Goal: Task Accomplishment & Management: Manage account settings

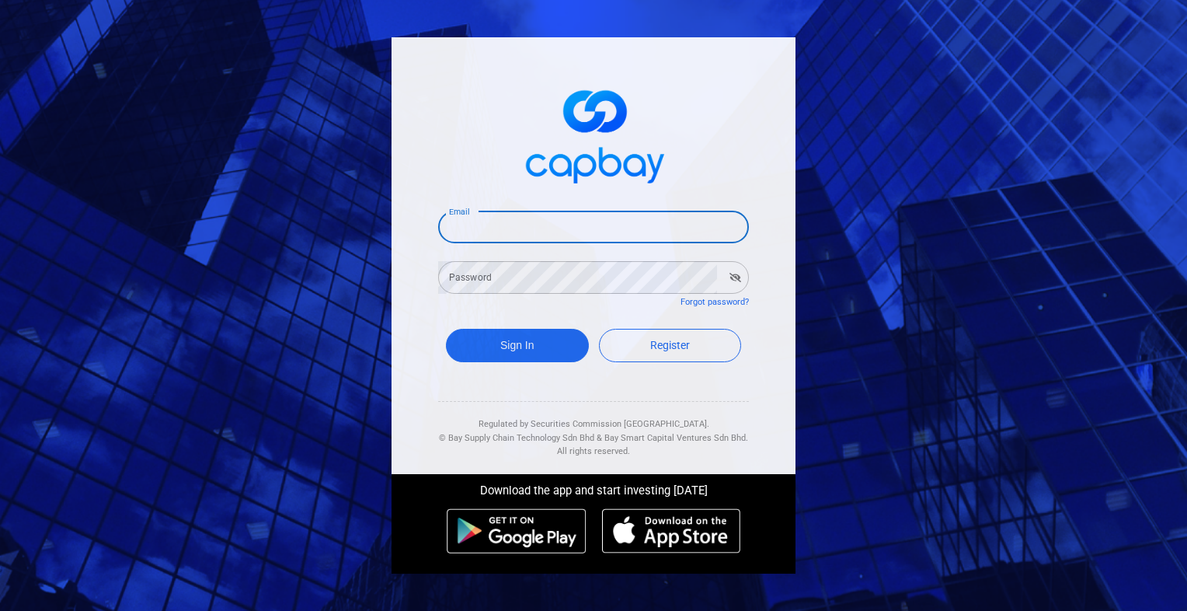
click at [618, 241] on input "Email" at bounding box center [593, 227] width 311 height 33
type input "[EMAIL_ADDRESS][DOMAIN_NAME]"
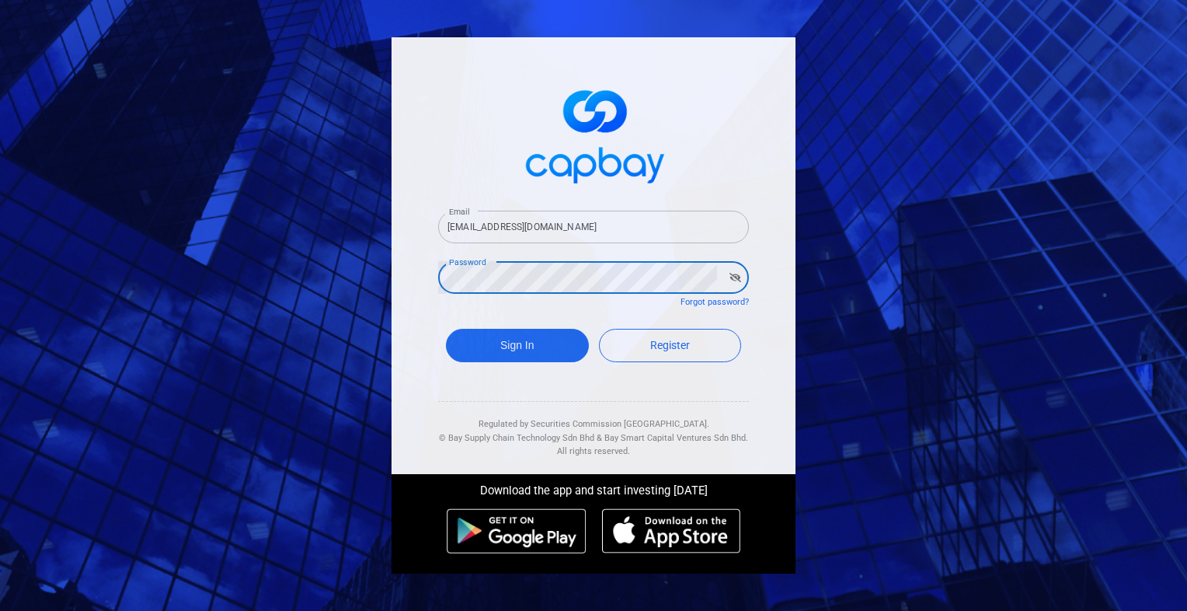
click at [446, 329] on button "Sign In" at bounding box center [517, 345] width 143 height 33
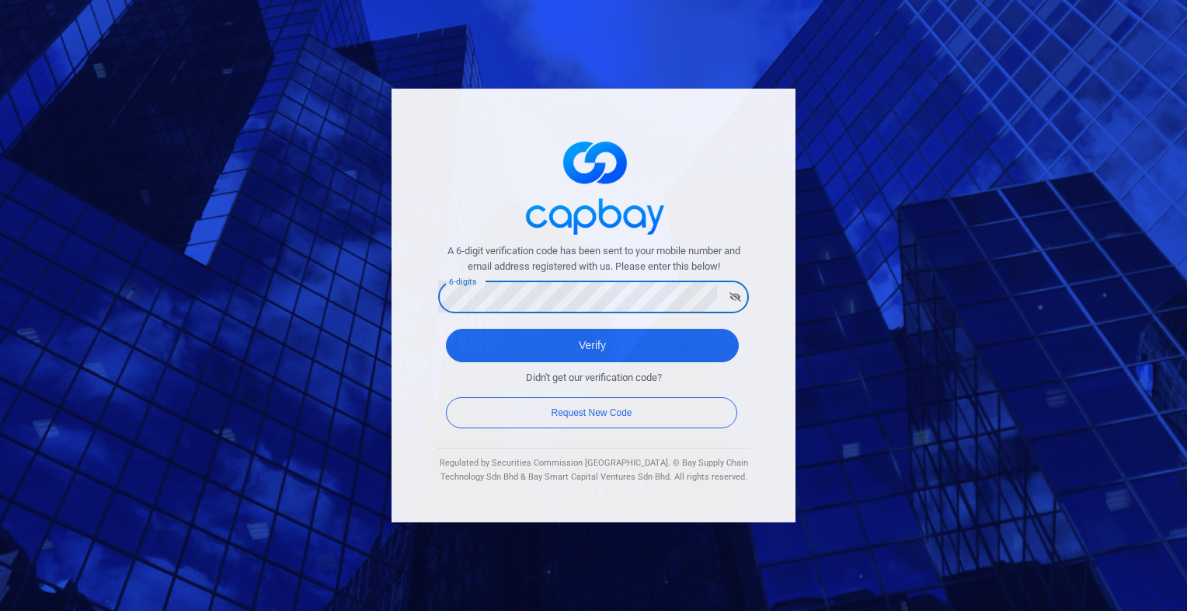
click at [446, 329] on button "Verify" at bounding box center [592, 345] width 293 height 33
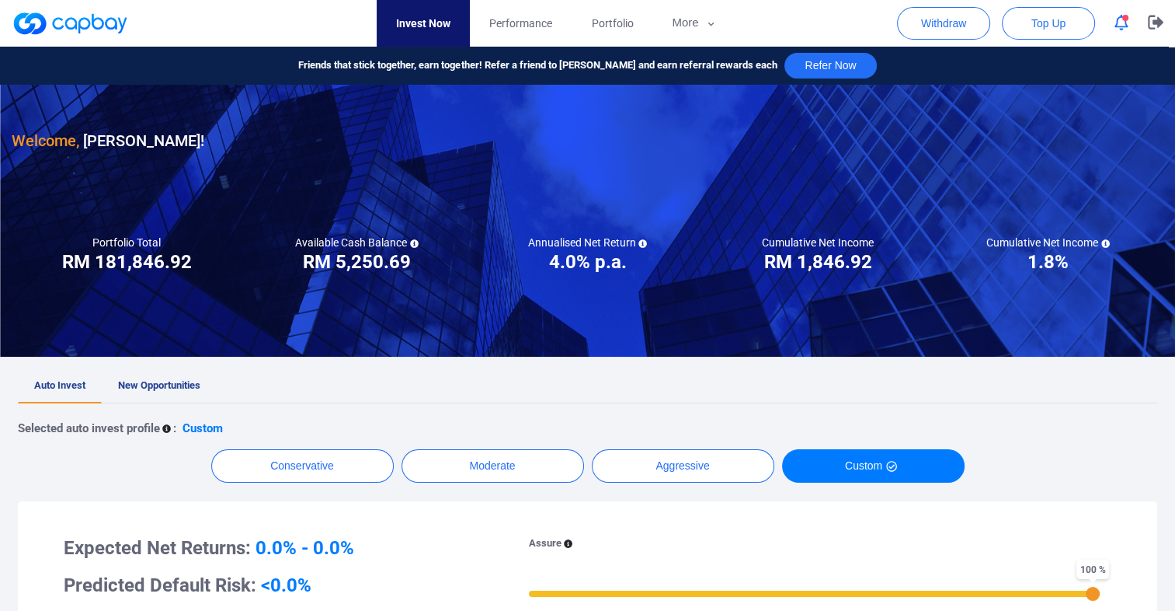
click at [1122, 18] on icon "button" at bounding box center [1122, 23] width 14 height 16
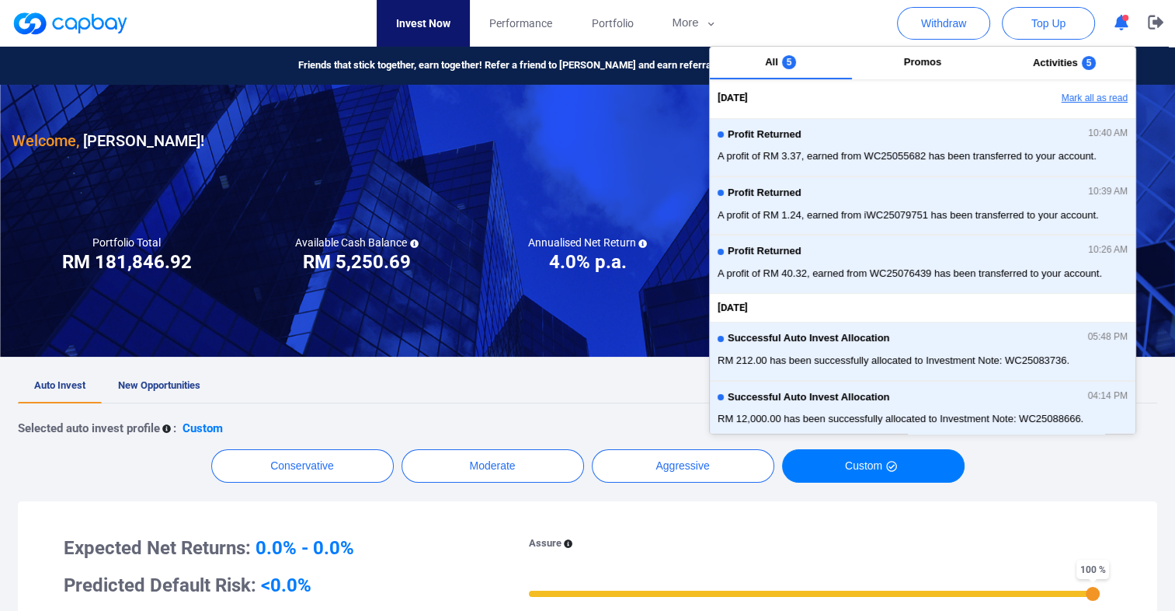
click at [1076, 89] on button "Mark all as read" at bounding box center [1052, 98] width 167 height 26
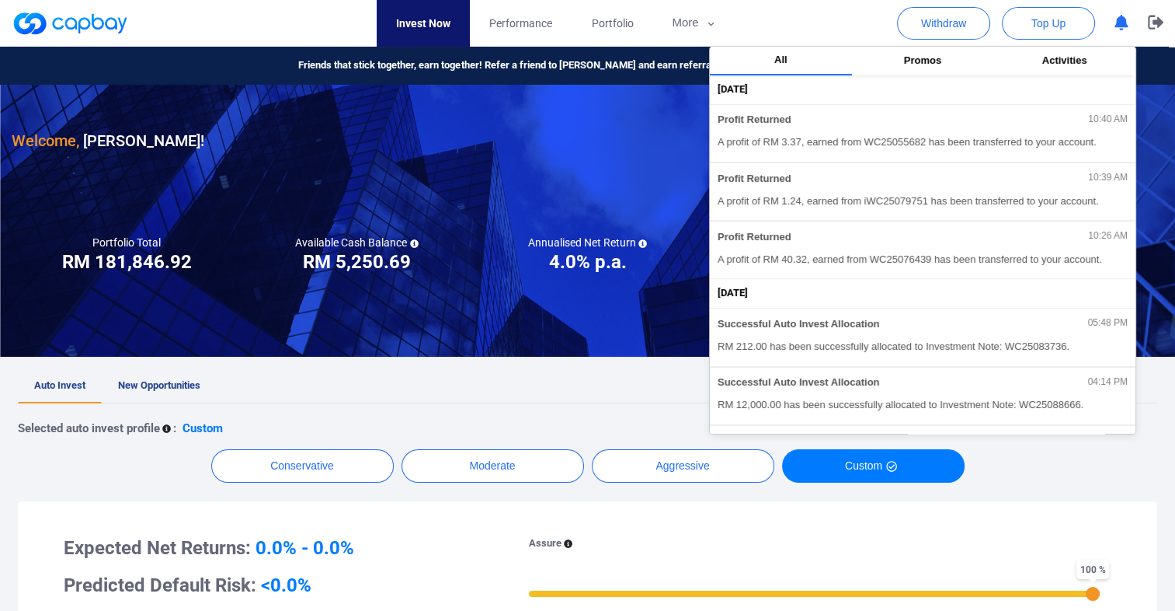
click at [1047, 476] on div "Conservative Moderate Aggressive Custom" at bounding box center [588, 465] width 1140 height 33
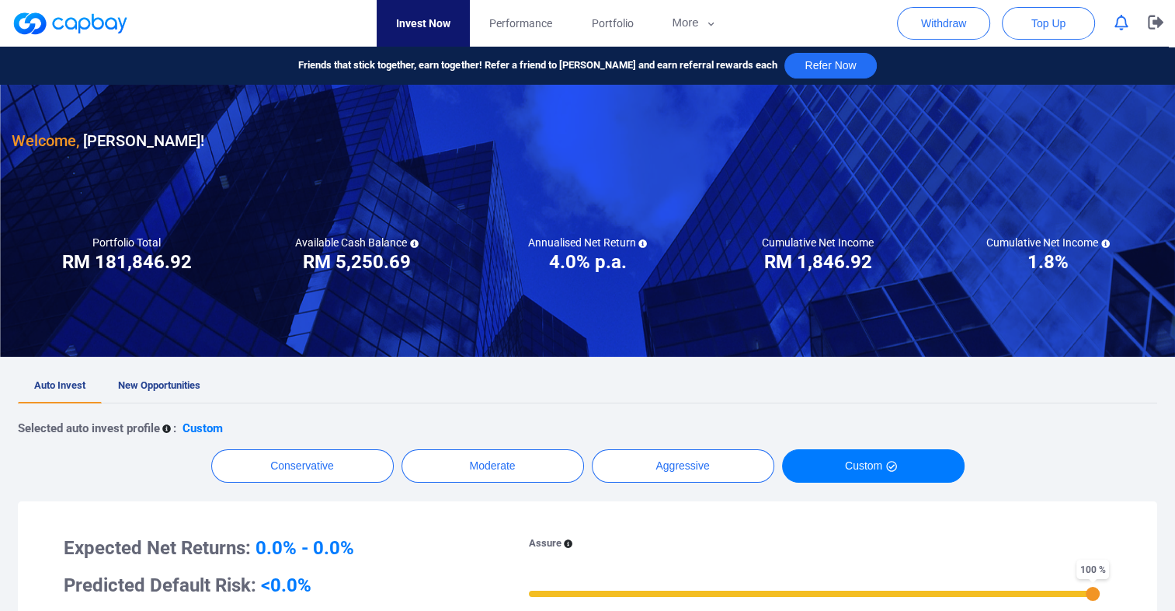
click at [505, 398] on ul "Auto Invest New Opportunities" at bounding box center [588, 386] width 1140 height 34
click at [1155, 18] on icon "button" at bounding box center [1156, 22] width 16 height 15
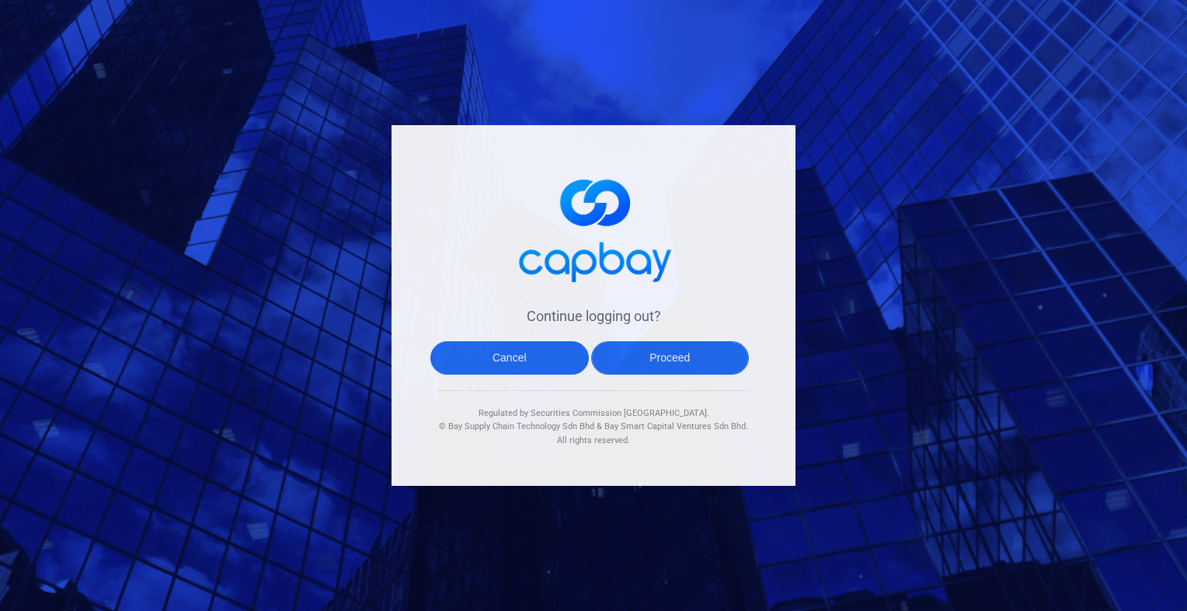
click at [648, 359] on button "Proceed" at bounding box center [670, 357] width 158 height 33
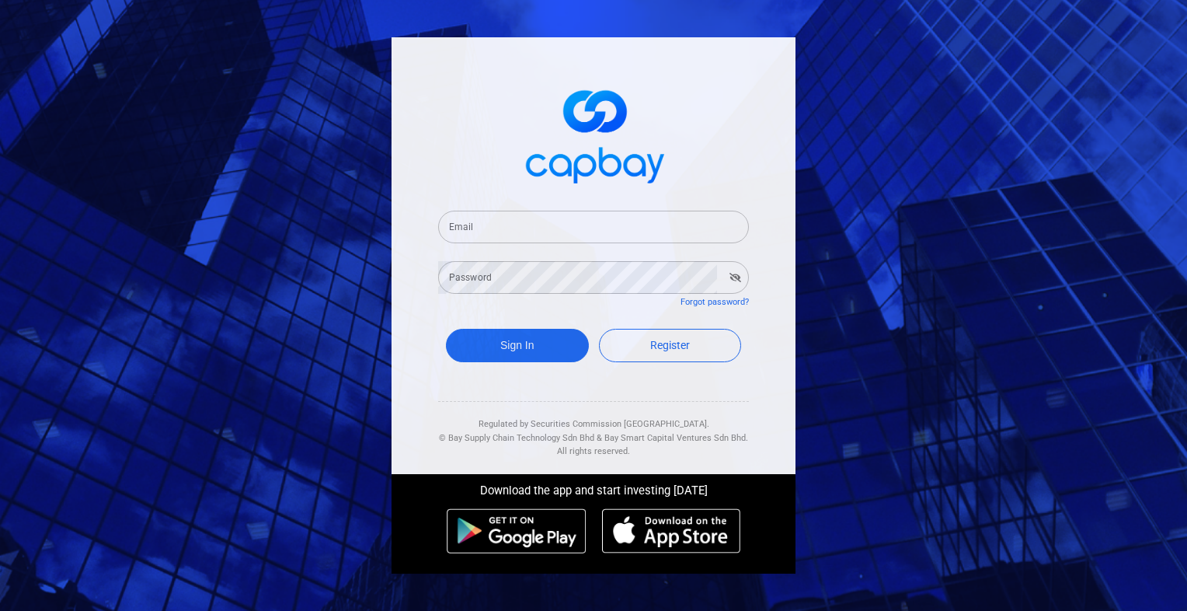
click at [519, 228] on input "Email" at bounding box center [593, 227] width 311 height 33
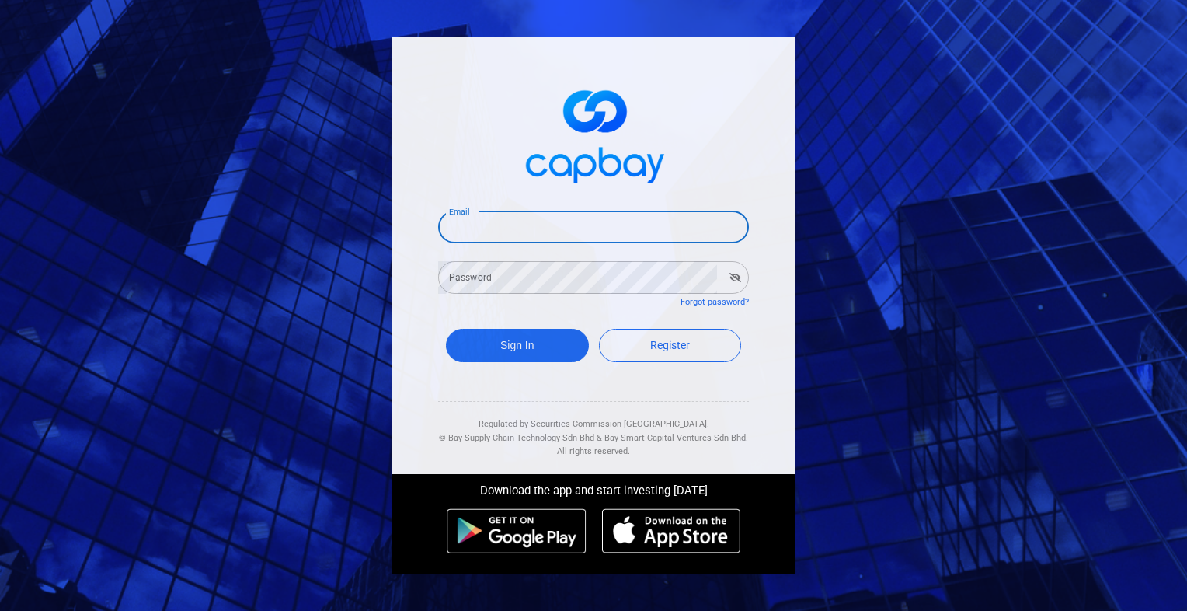
type input "[EMAIL_ADDRESS][DOMAIN_NAME]"
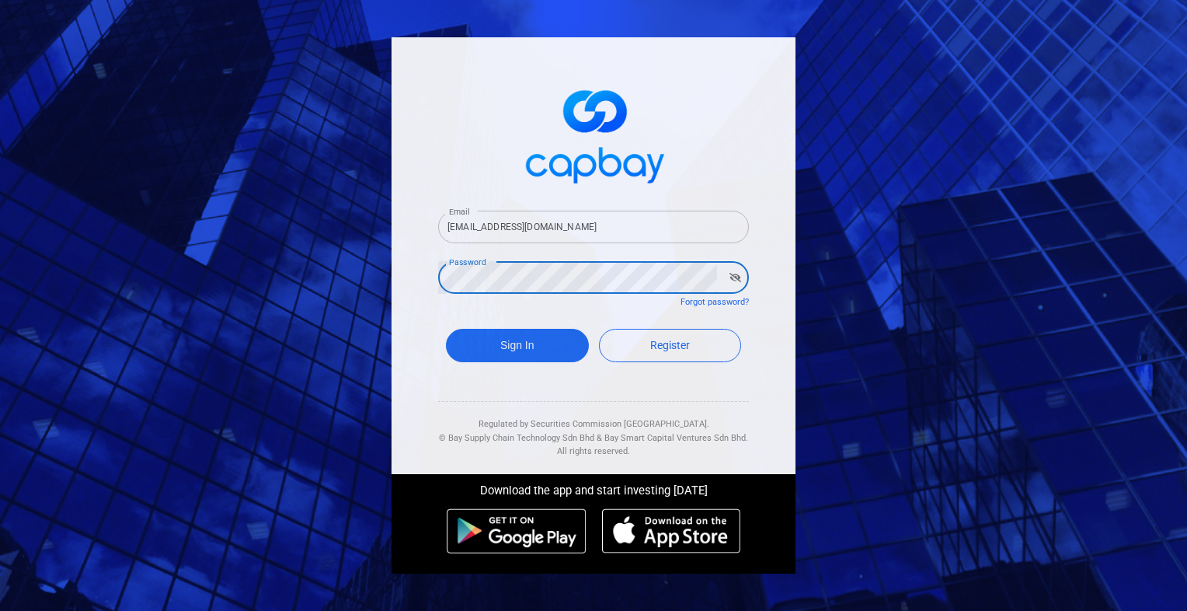
click at [446, 329] on button "Sign In" at bounding box center [517, 345] width 143 height 33
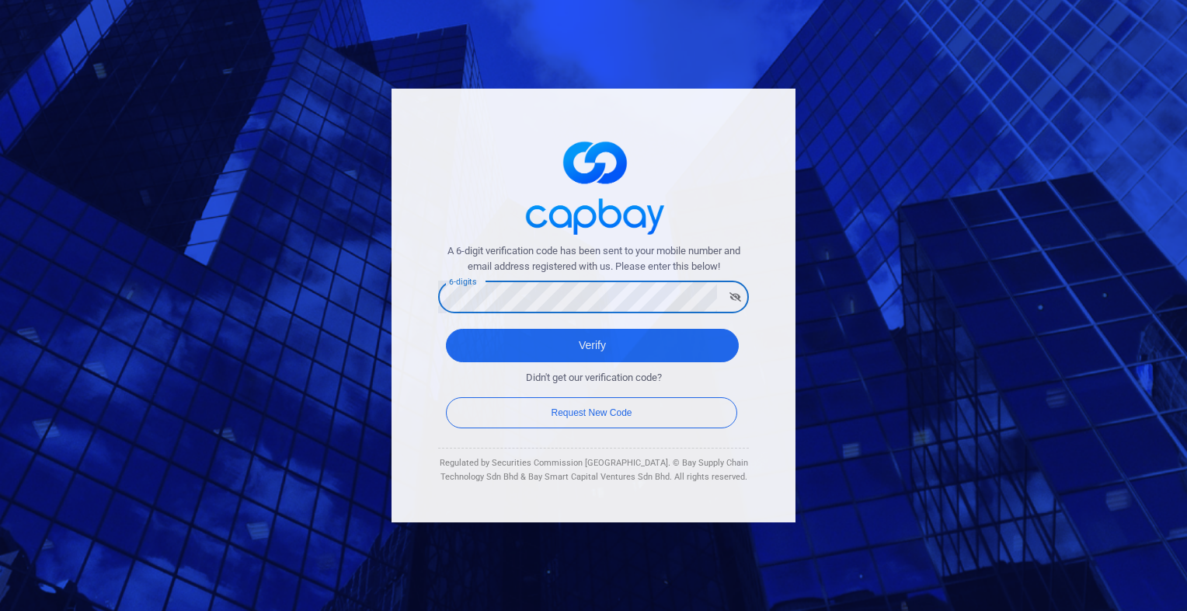
click at [446, 329] on button "Verify" at bounding box center [592, 345] width 293 height 33
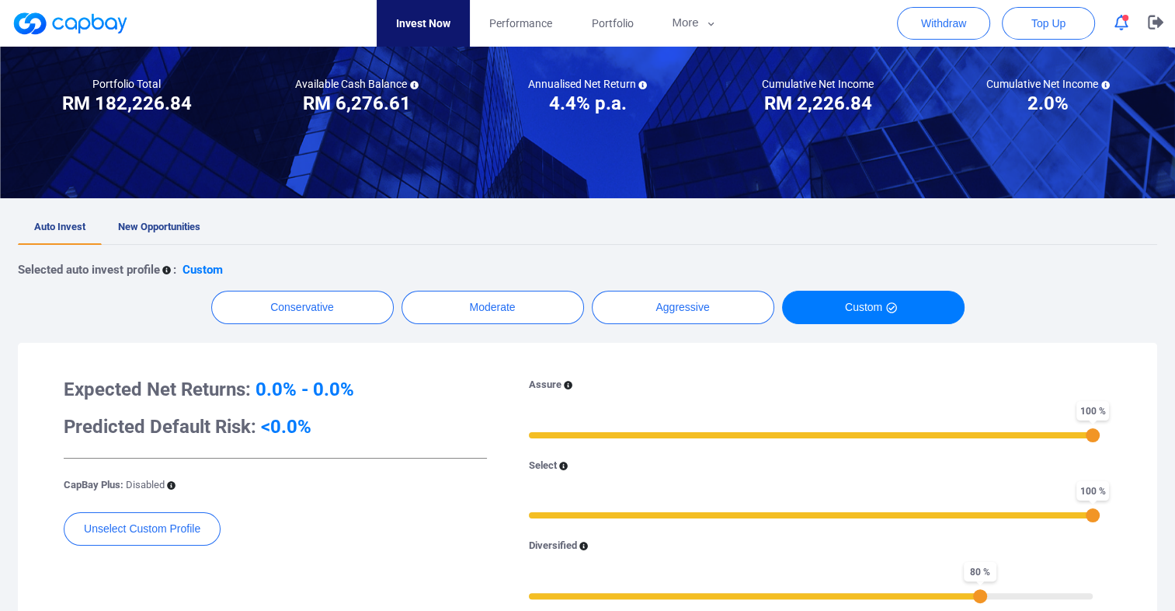
scroll to position [133, 0]
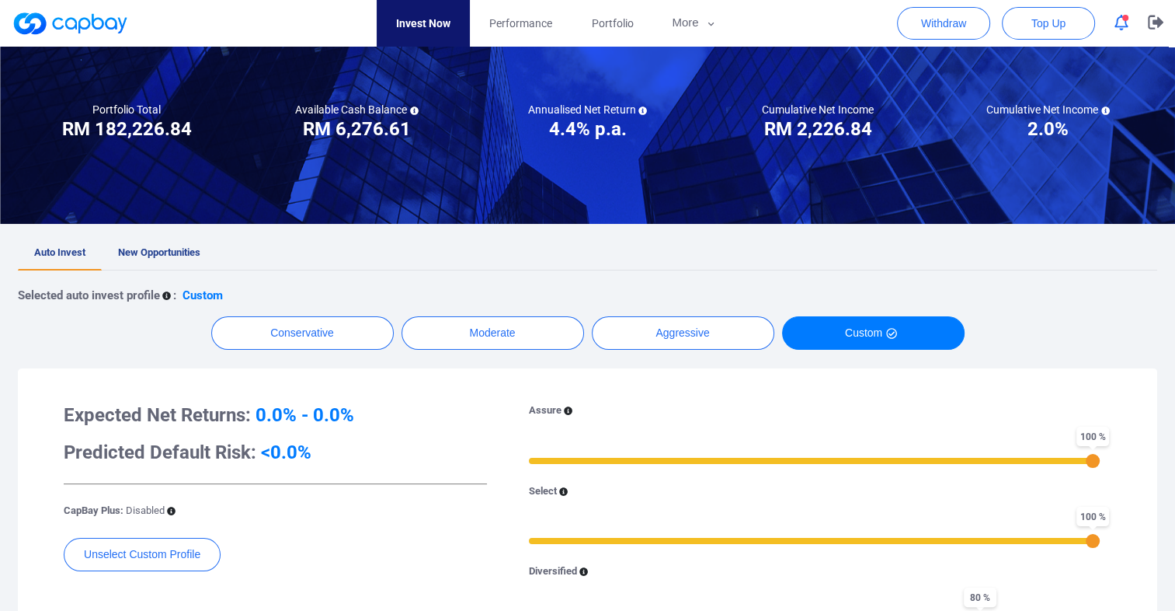
click at [1121, 23] on icon "button" at bounding box center [1122, 23] width 14 height 16
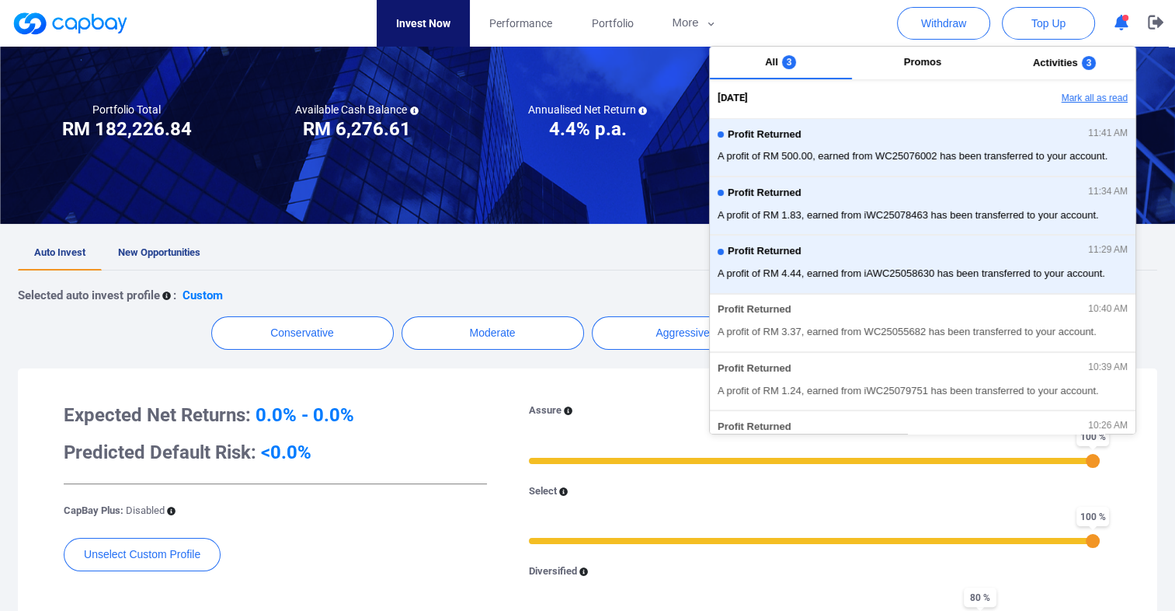
click at [1080, 98] on button "Mark all as read" at bounding box center [1052, 98] width 167 height 26
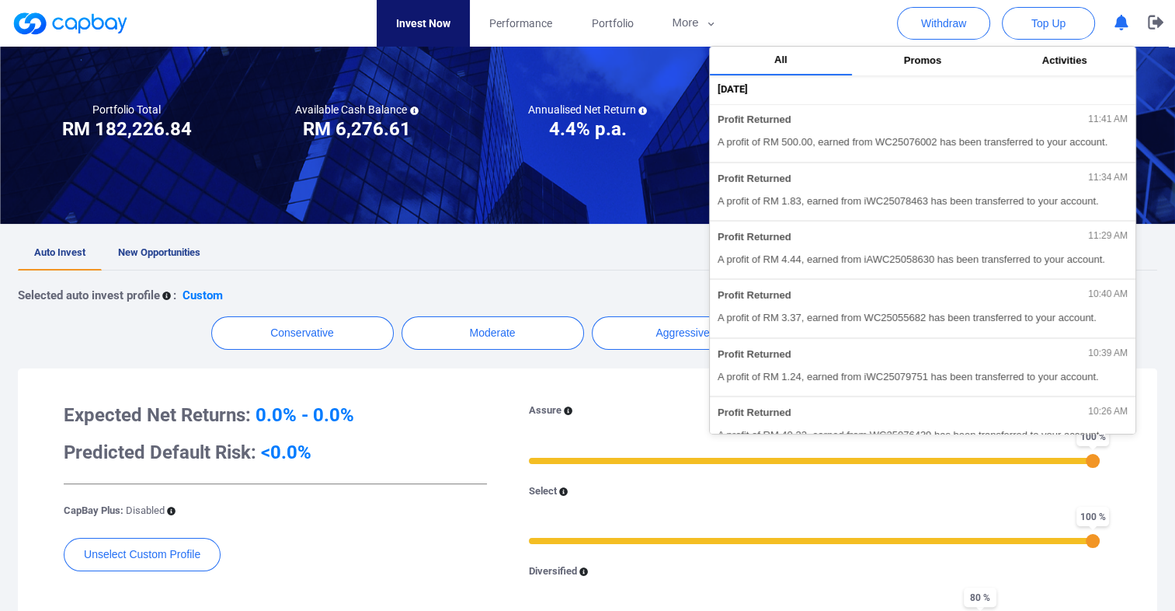
click at [642, 270] on div "Selected auto invest profile : Custom Conservative Moderate Aggressive Custom E…" at bounding box center [588, 545] width 1140 height 550
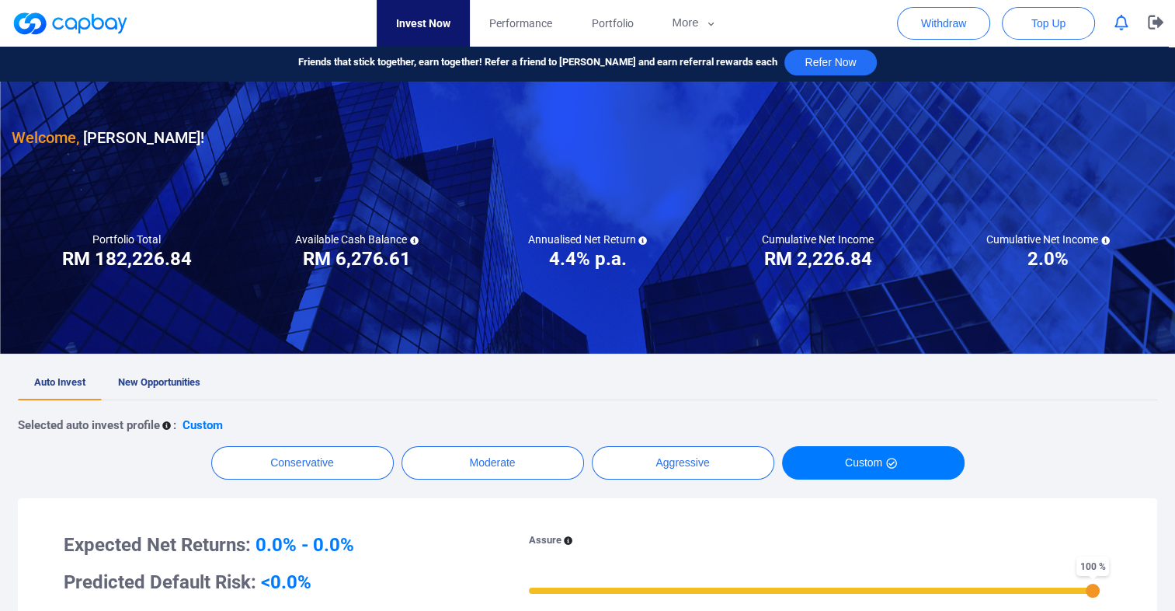
scroll to position [0, 0]
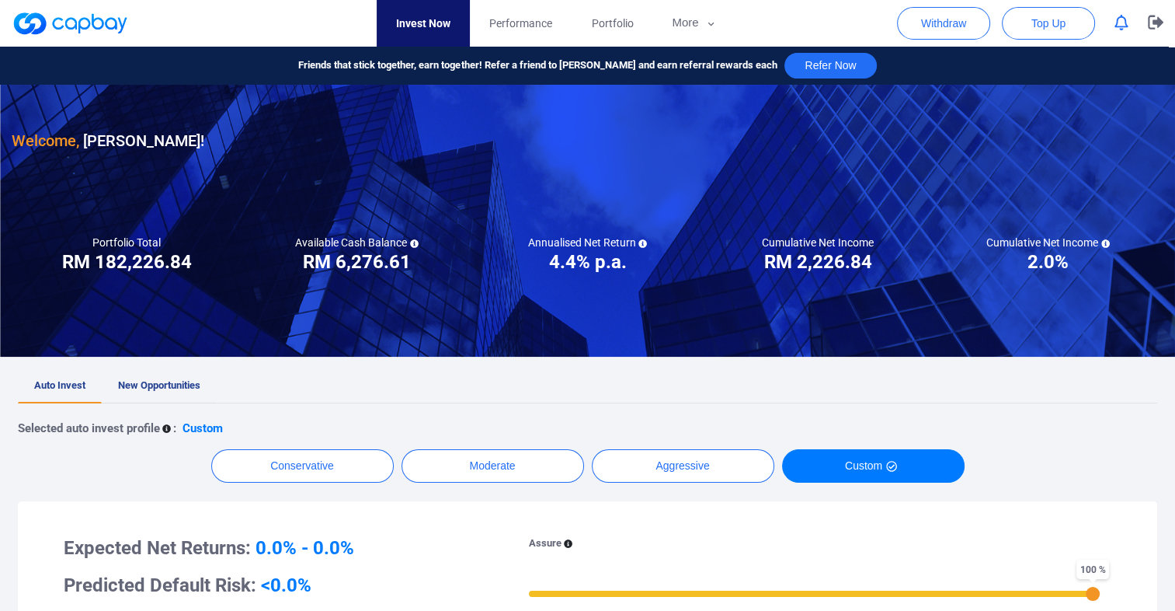
click at [152, 386] on span "New Opportunities" at bounding box center [159, 385] width 82 height 12
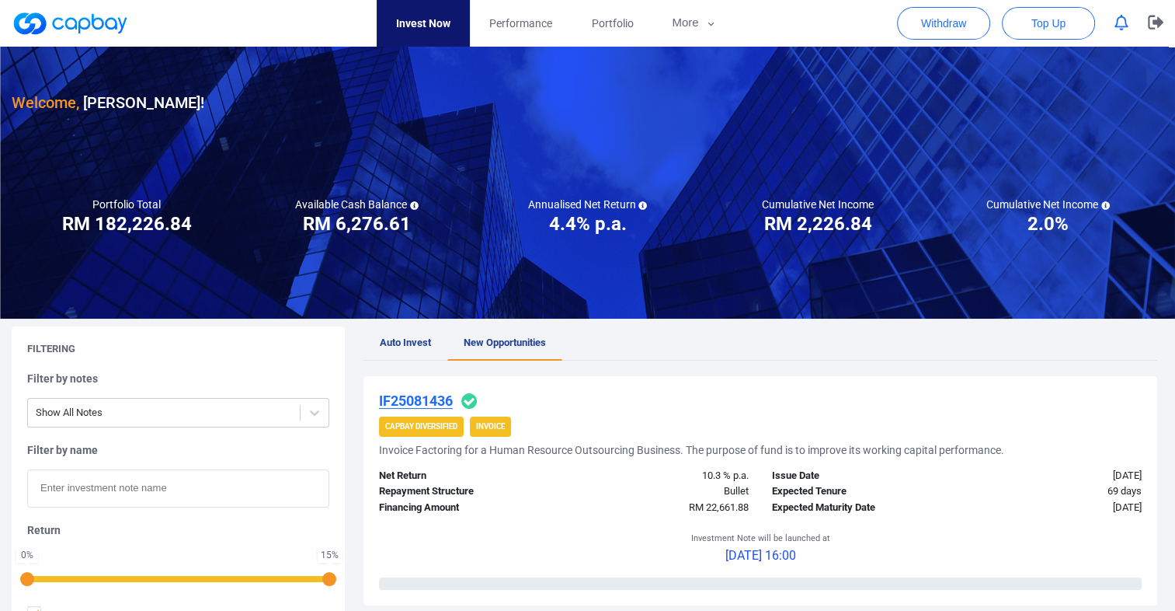
click at [250, 482] on input "text" at bounding box center [178, 488] width 302 height 38
paste input "WC25076002"
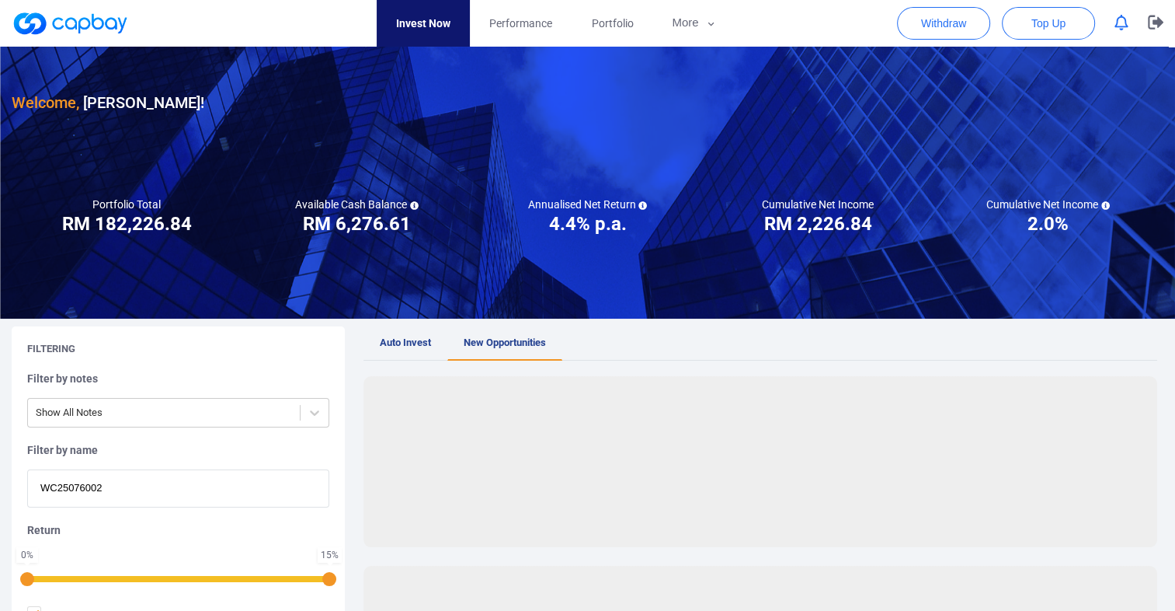
type input "WC25076002"
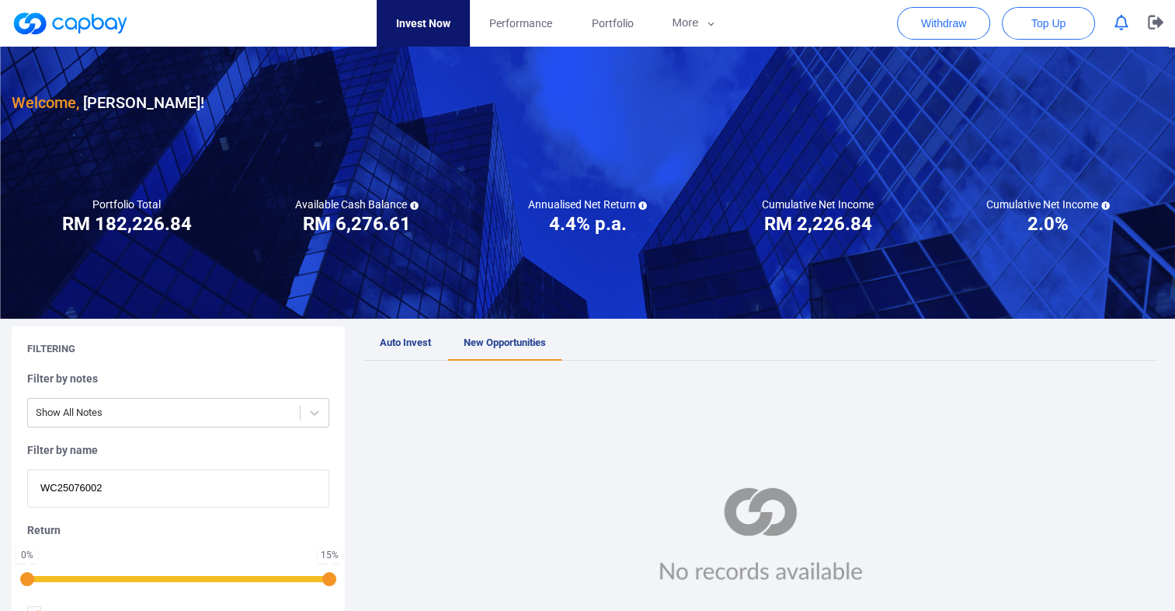
click at [426, 337] on span "Auto Invest" at bounding box center [405, 342] width 51 height 12
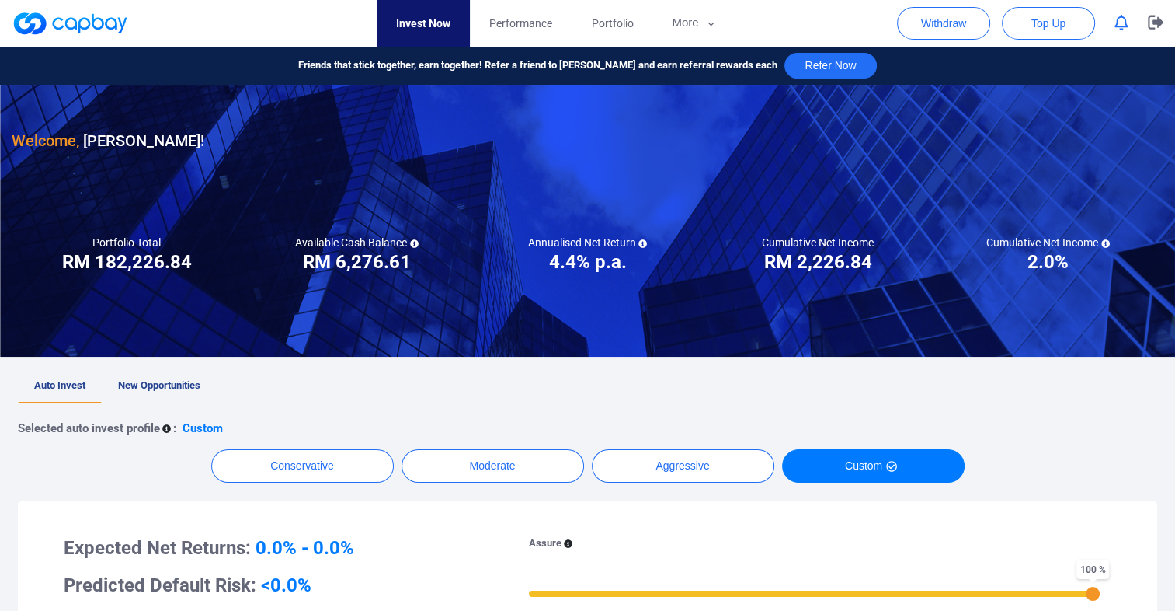
click at [135, 138] on h3 "Welcome, [PERSON_NAME] !" at bounding box center [108, 140] width 193 height 25
click at [608, 30] on span "Portfolio" at bounding box center [612, 23] width 42 height 17
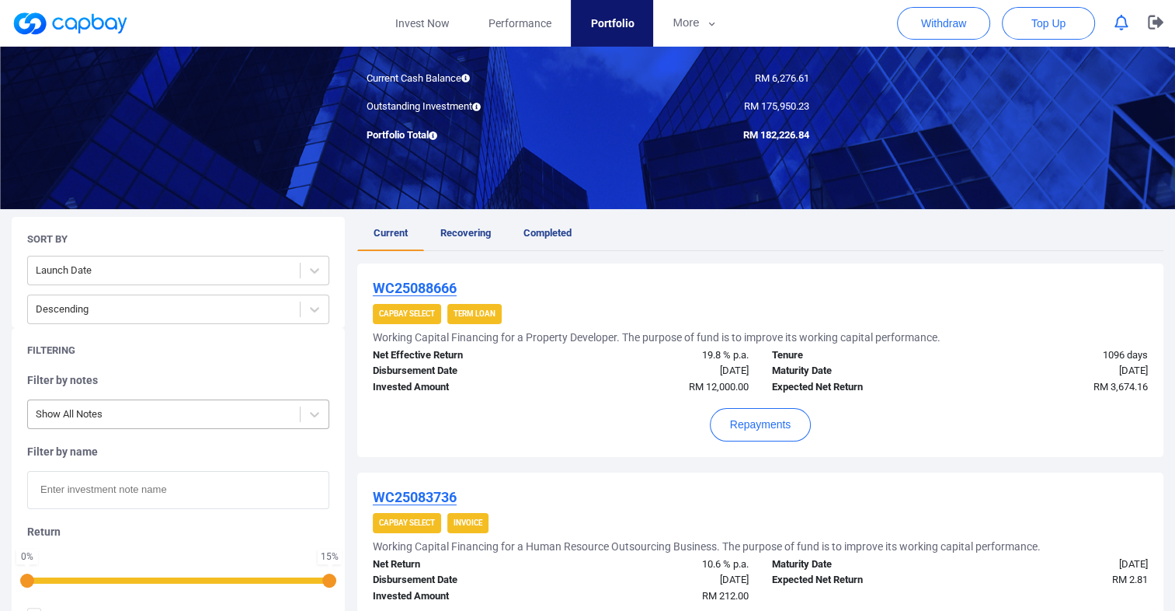
scroll to position [155, 0]
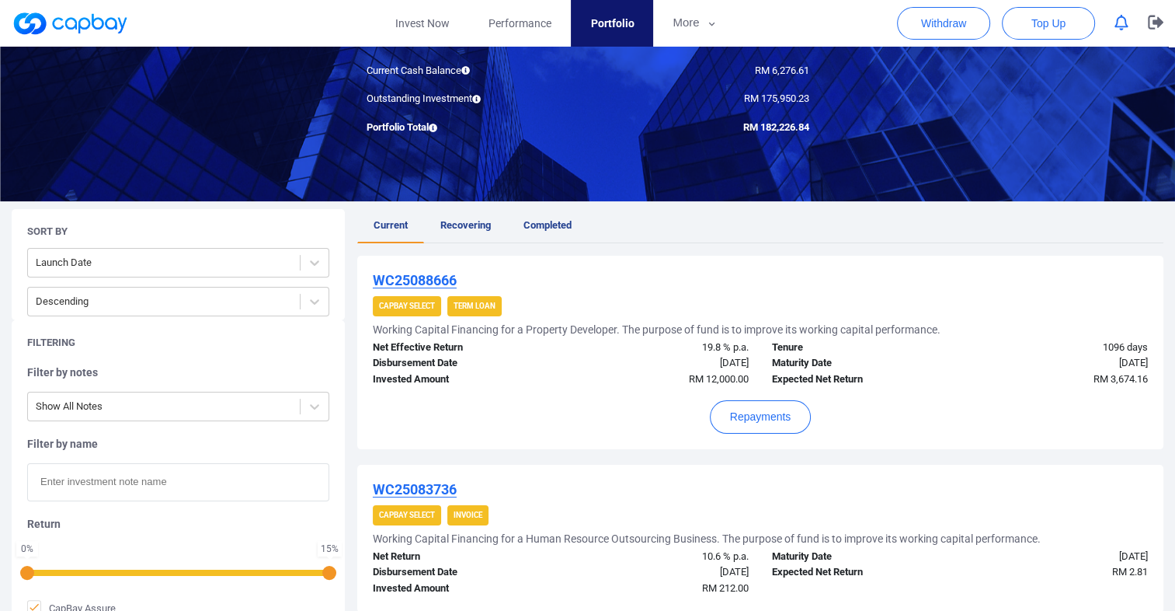
click at [238, 490] on input "text" at bounding box center [178, 482] width 302 height 38
paste input "WC25076002"
type input "WC25076002"
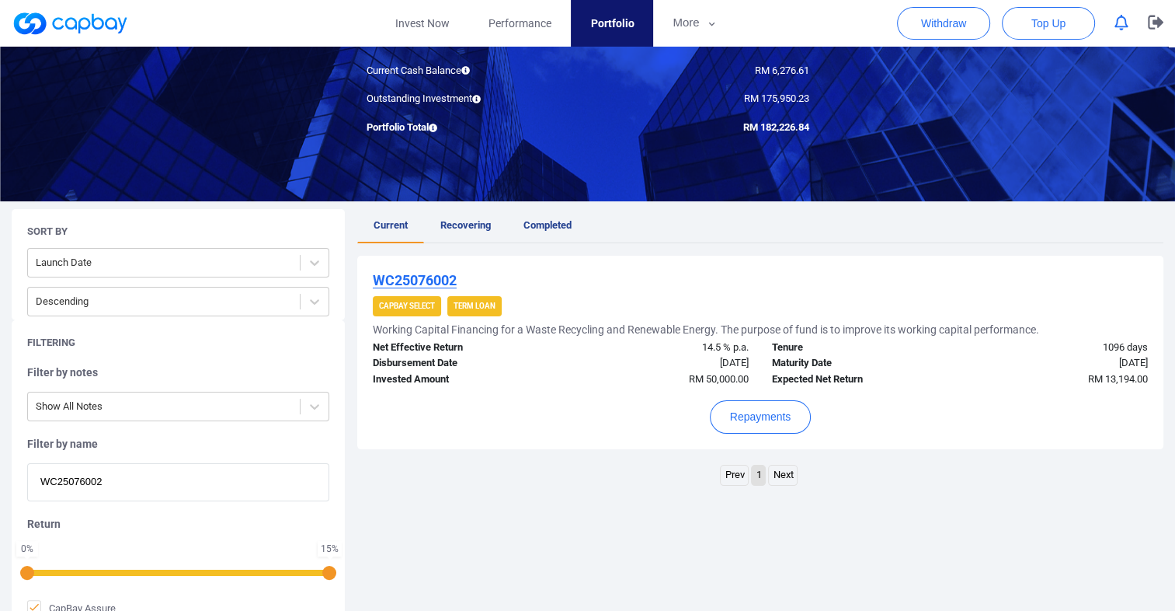
click at [598, 452] on div "WC25076002 CapBay Select Term Loan Working Capital Financing for a Waste Recycl…" at bounding box center [760, 373] width 806 height 234
click at [473, 228] on span "Recovering" at bounding box center [465, 225] width 50 height 12
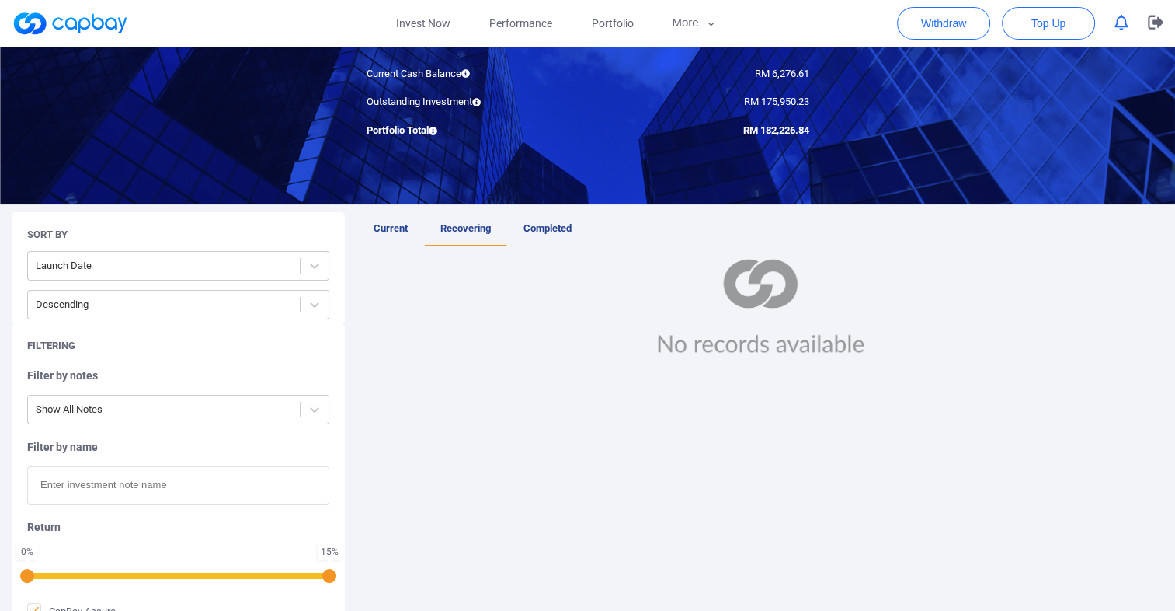
scroll to position [155, 0]
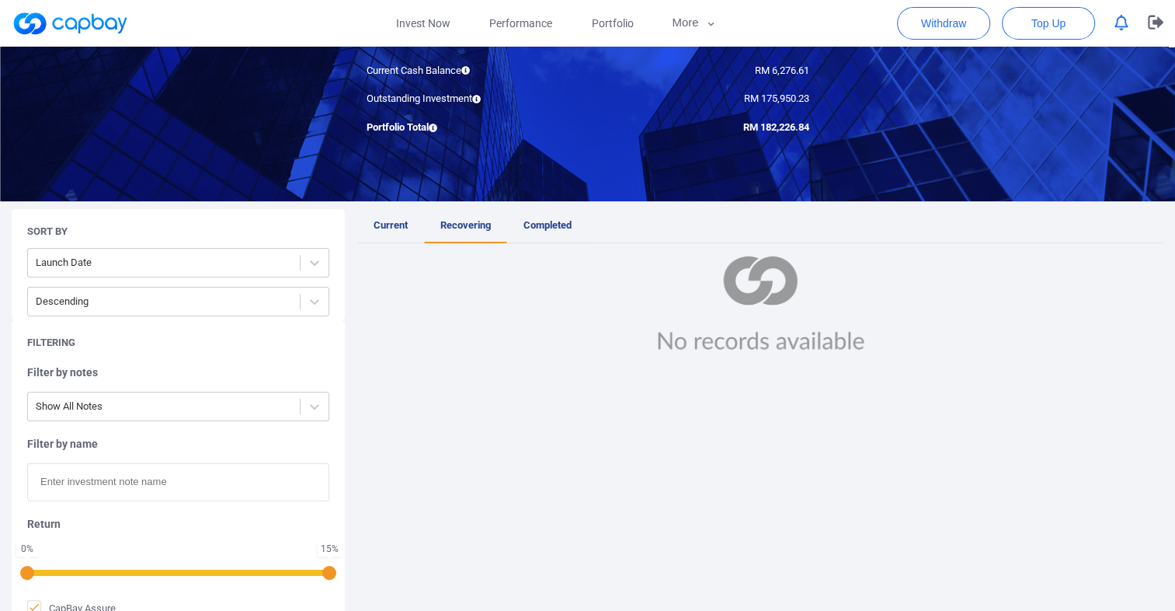
click at [544, 232] on link "Completed" at bounding box center [547, 226] width 81 height 34
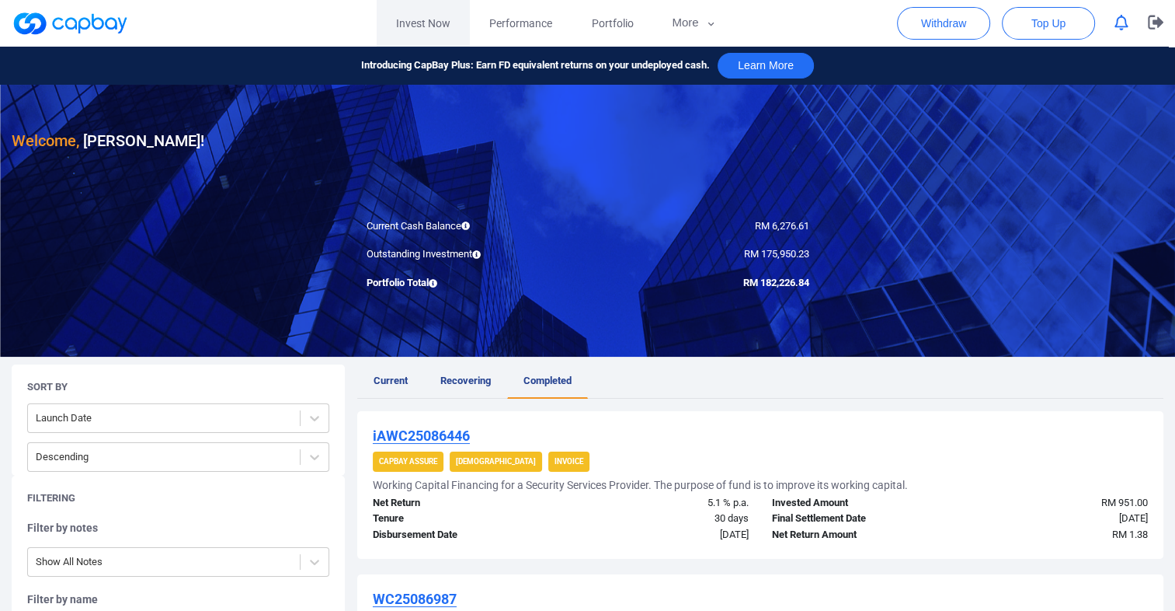
click at [431, 18] on link "Invest Now" at bounding box center [423, 23] width 93 height 47
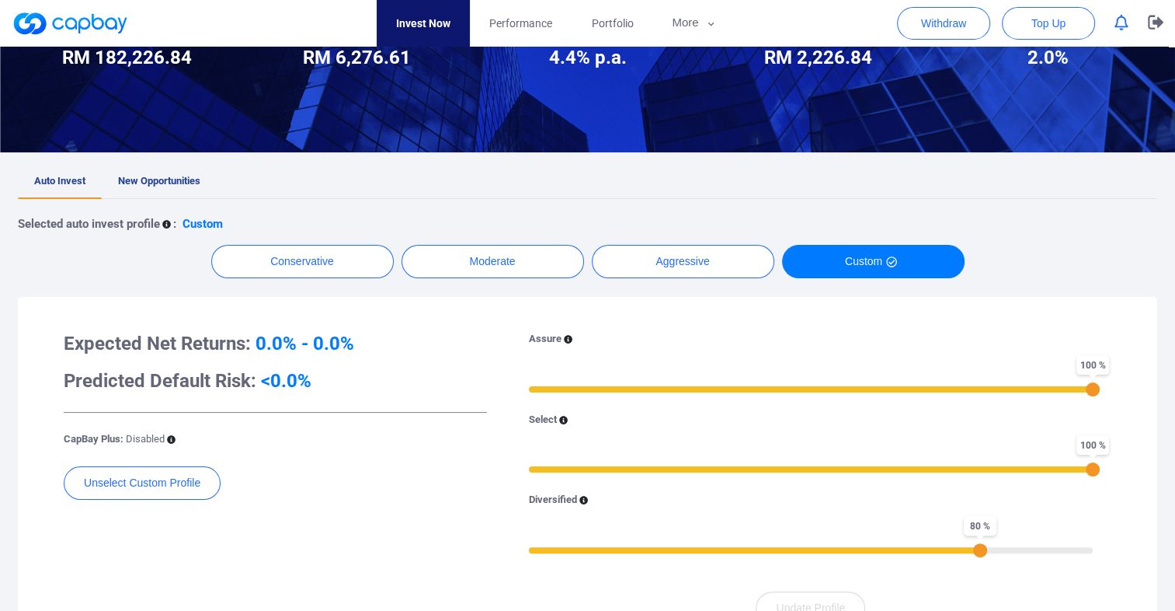
scroll to position [466, 0]
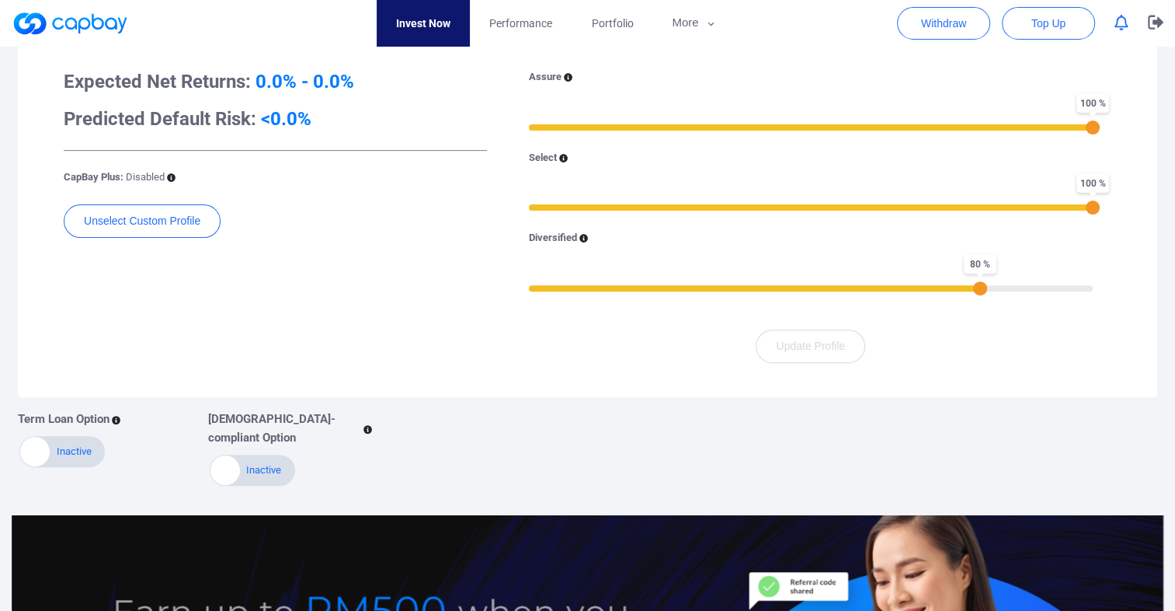
click at [68, 449] on div "Active Inactive" at bounding box center [61, 451] width 85 height 31
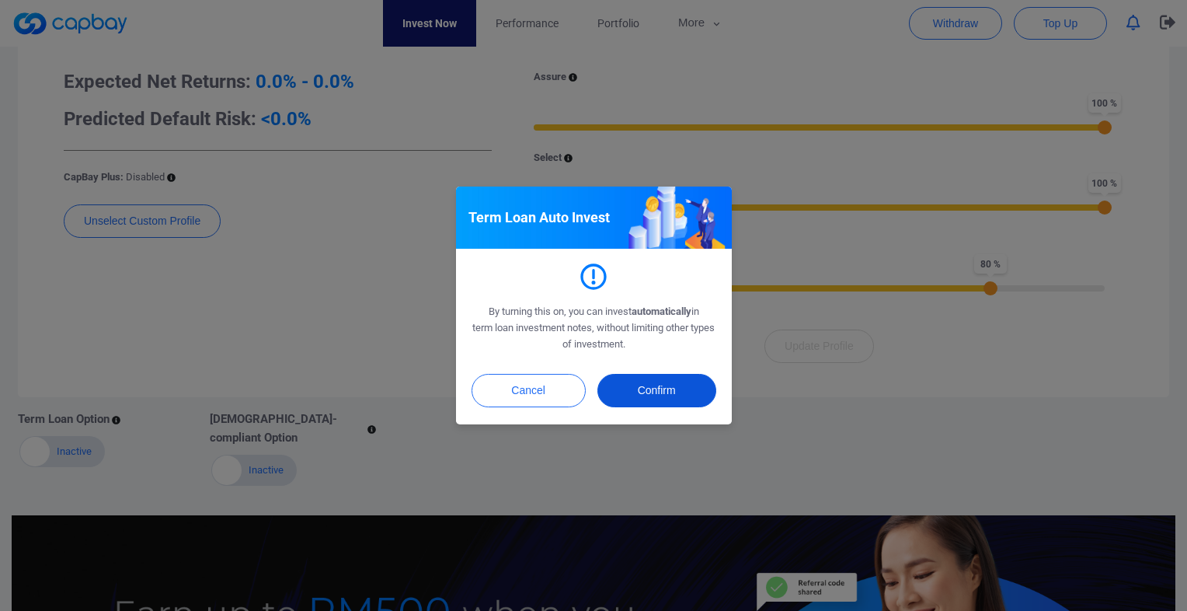
click at [656, 397] on button "Confirm" at bounding box center [656, 390] width 119 height 33
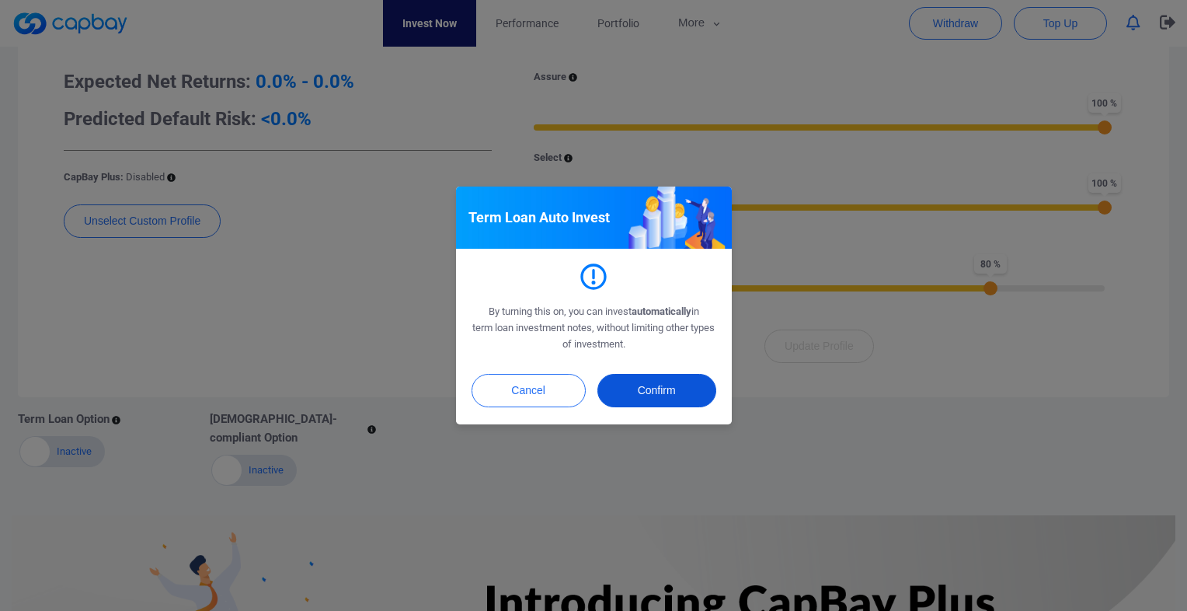
checkbox input "true"
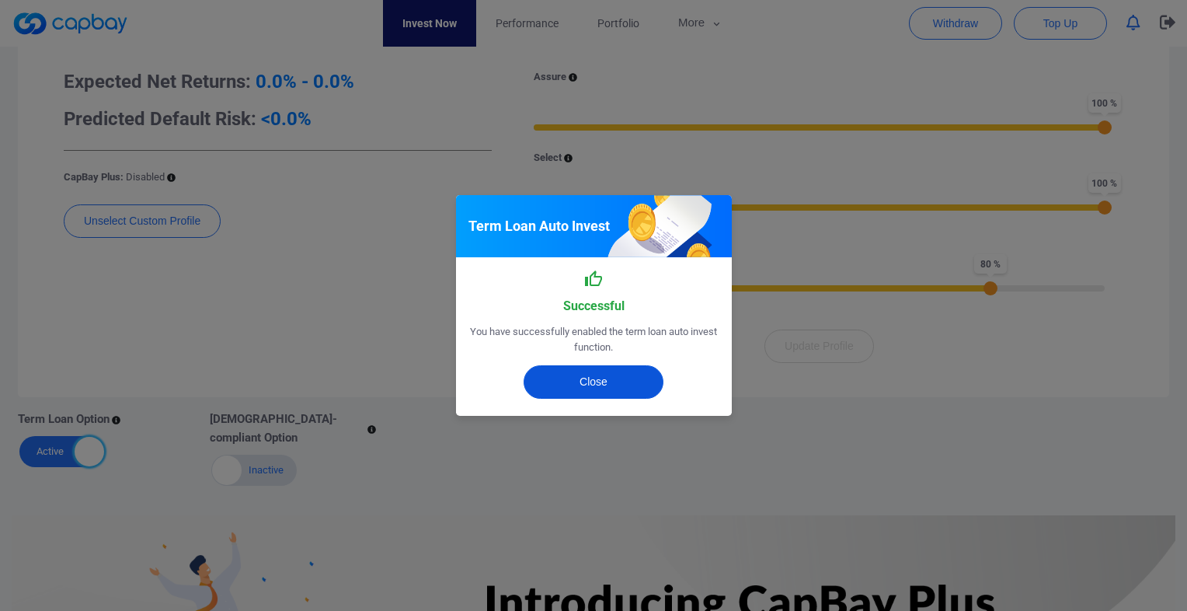
click at [609, 384] on button "Close" at bounding box center [594, 381] width 140 height 33
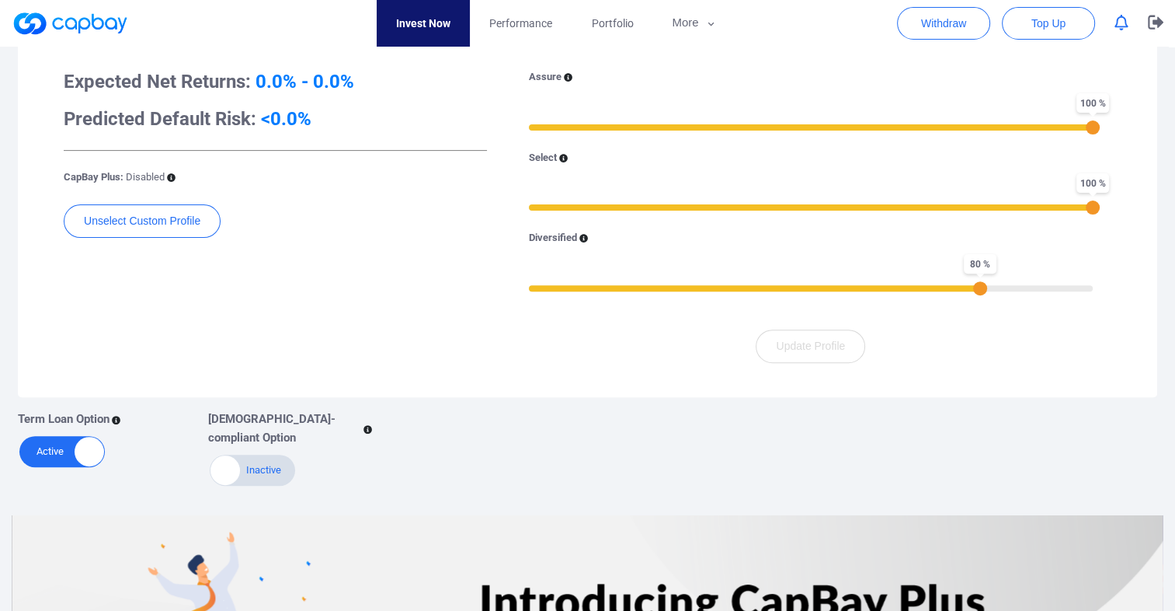
click at [597, 368] on div "Expected Net Returns: 0.0% - 0.0% Predicted Default Risk: <0.0% CapBay Plus: Di…" at bounding box center [587, 215] width 1109 height 331
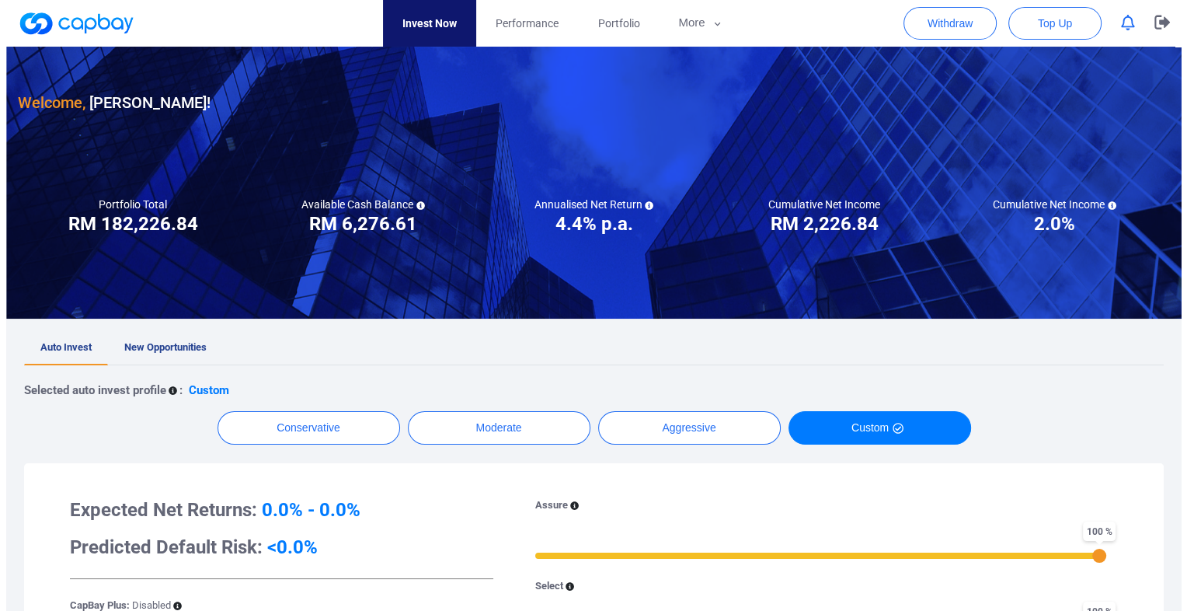
scroll to position [0, 0]
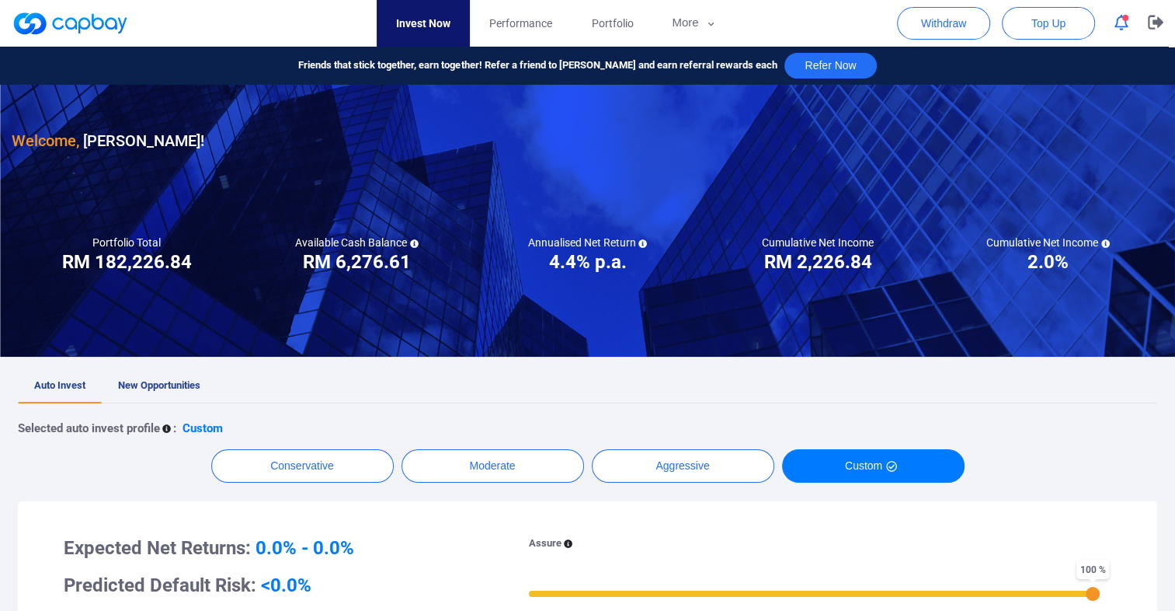
click at [1121, 33] on button "button" at bounding box center [1122, 23] width 30 height 24
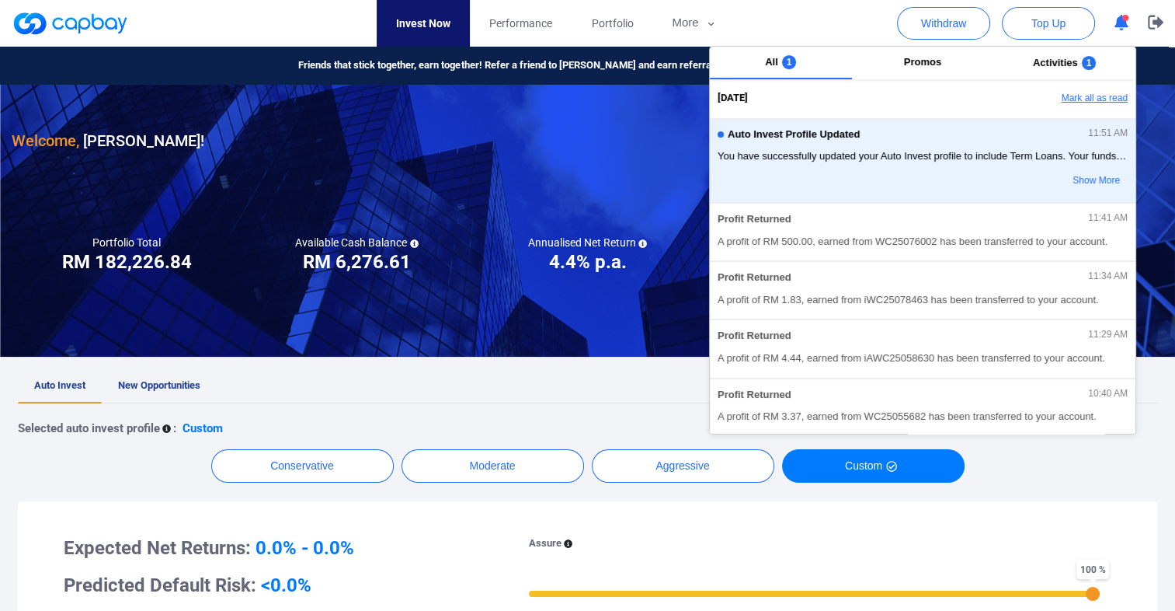
click at [1102, 101] on button "Mark all as read" at bounding box center [1052, 98] width 167 height 26
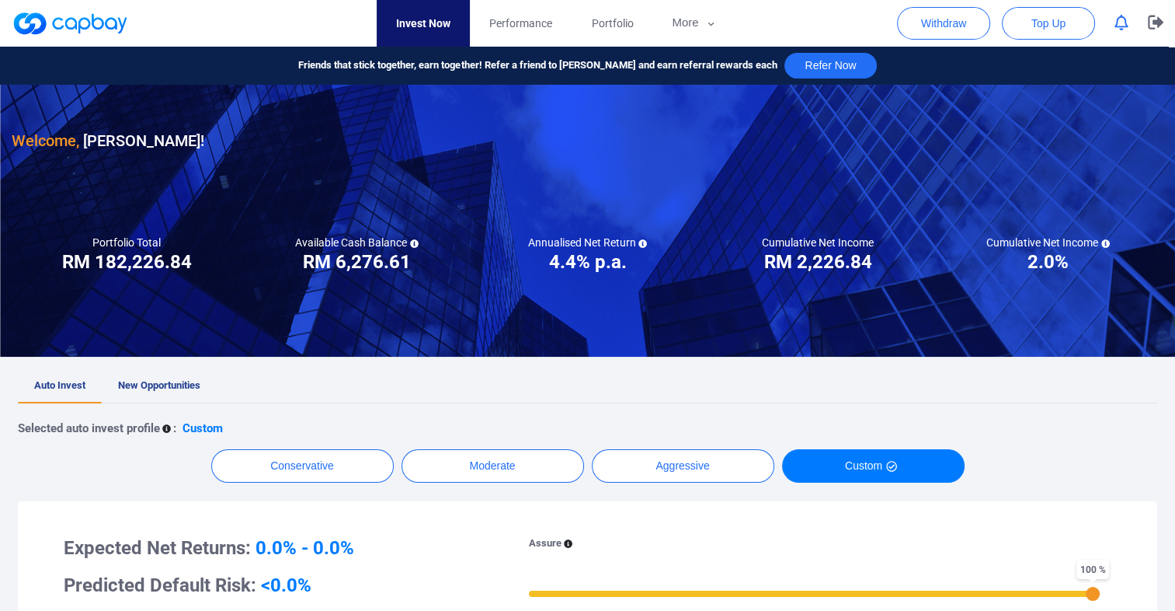
click at [1149, 20] on icon "button" at bounding box center [1156, 23] width 16 height 14
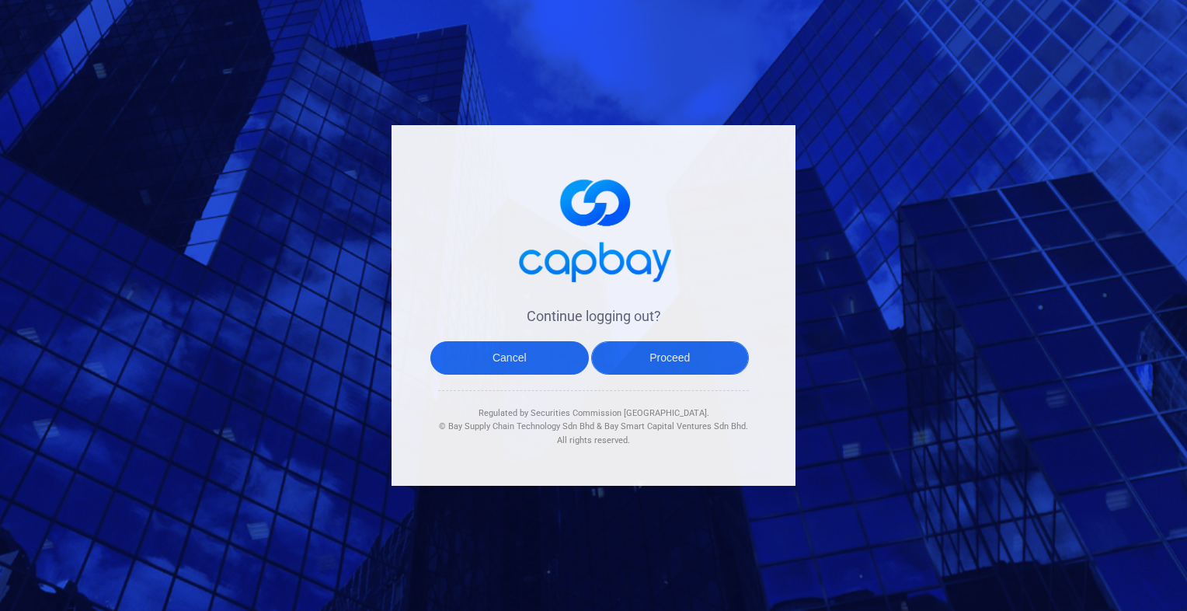
click at [662, 363] on button "Proceed" at bounding box center [670, 357] width 158 height 33
